Goal: Check status

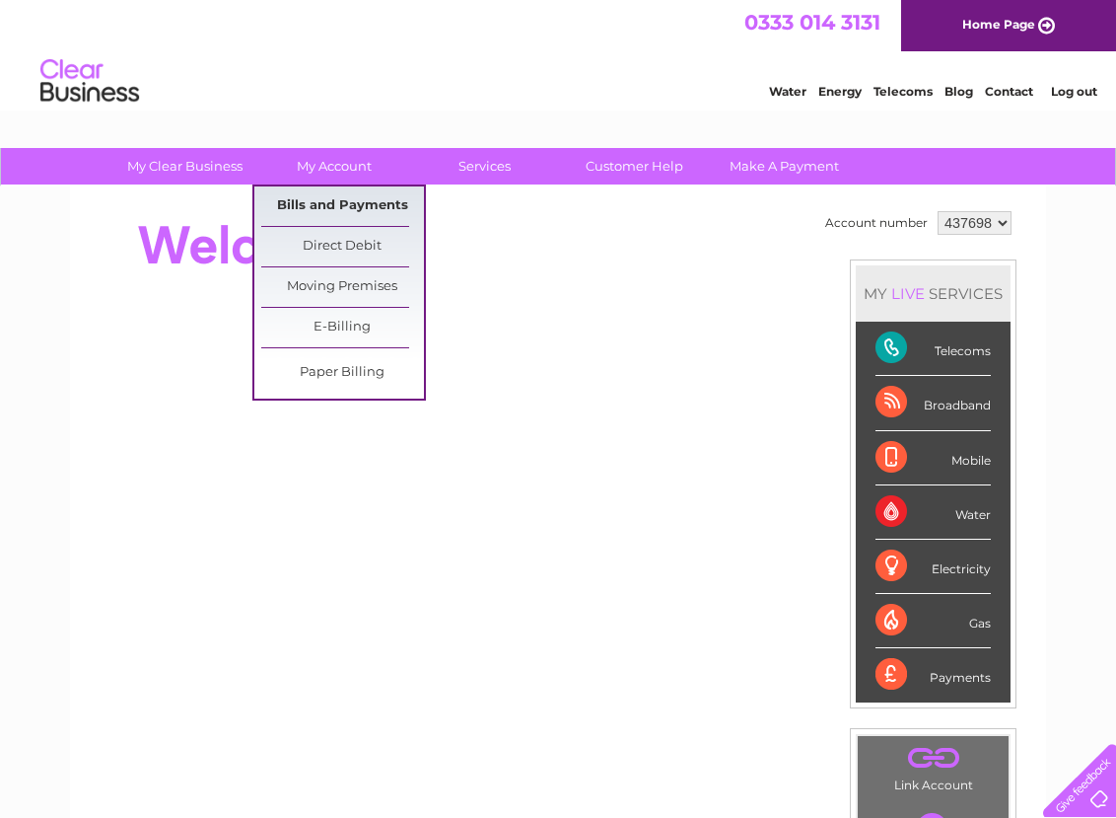
click at [337, 207] on link "Bills and Payments" at bounding box center [342, 205] width 163 height 39
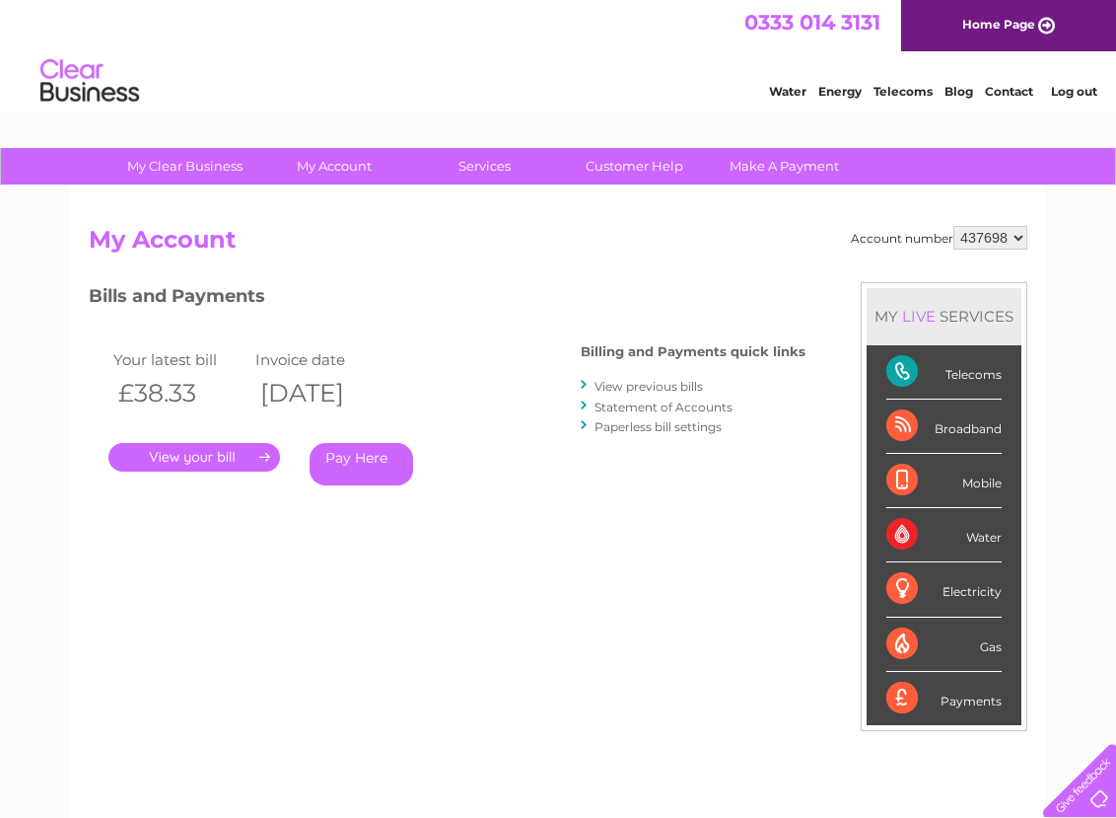
click at [222, 455] on link "." at bounding box center [194, 457] width 172 height 29
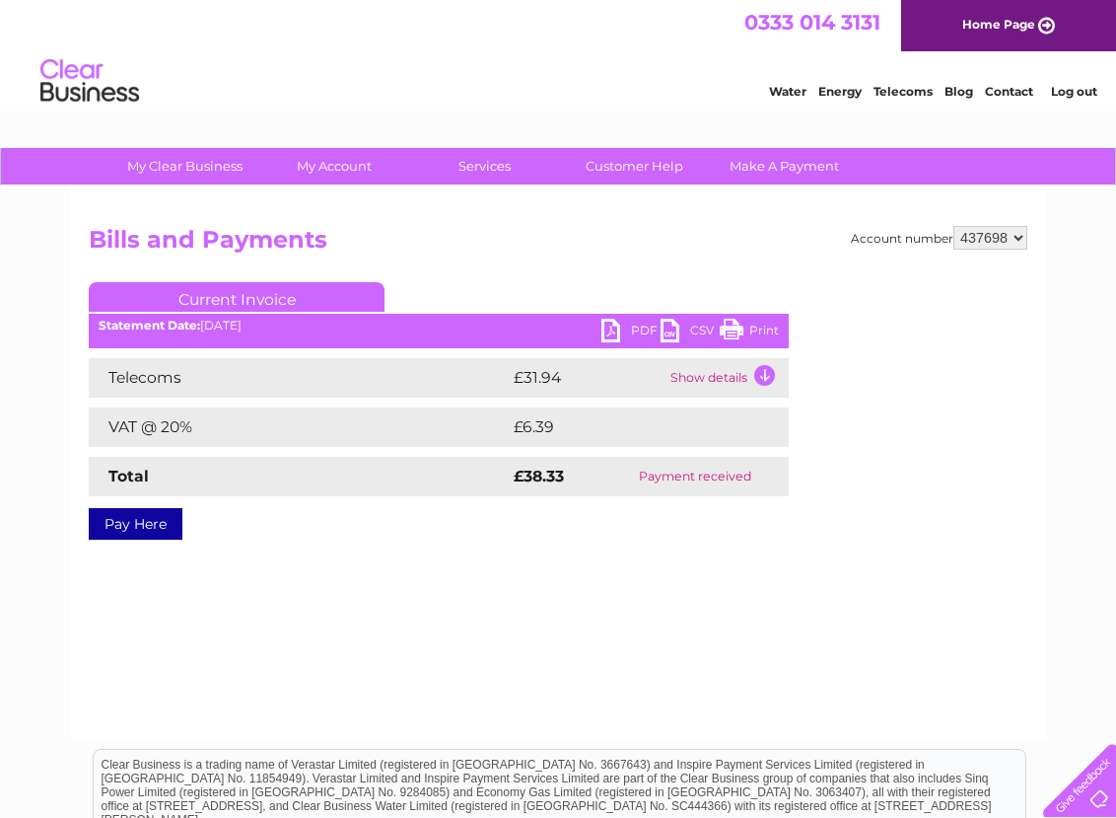
click at [639, 330] on link "PDF" at bounding box center [631, 333] width 59 height 29
